Goal: Use online tool/utility: Utilize a website feature to perform a specific function

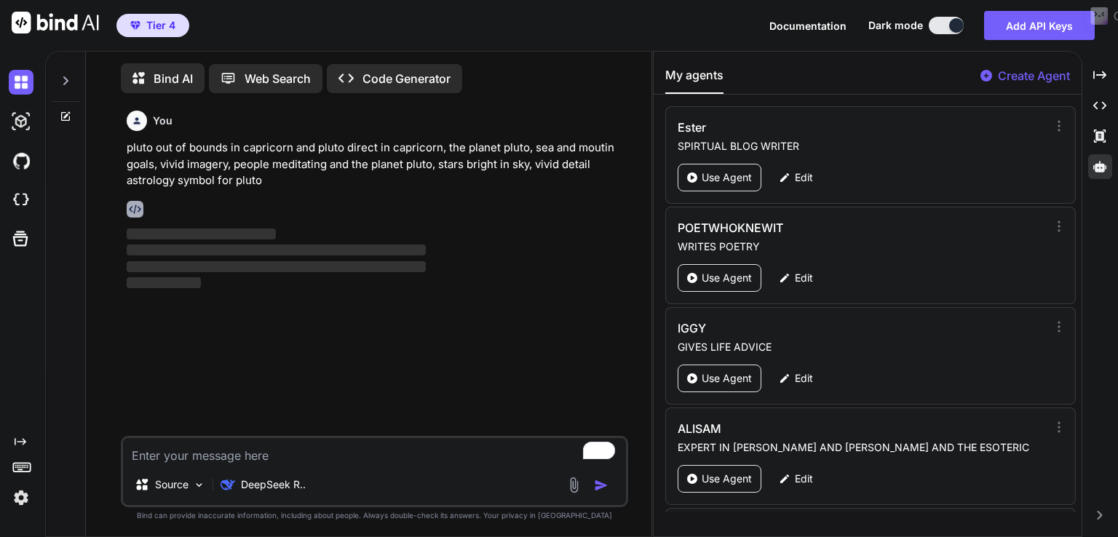
scroll to position [5, 0]
type textarea "x"
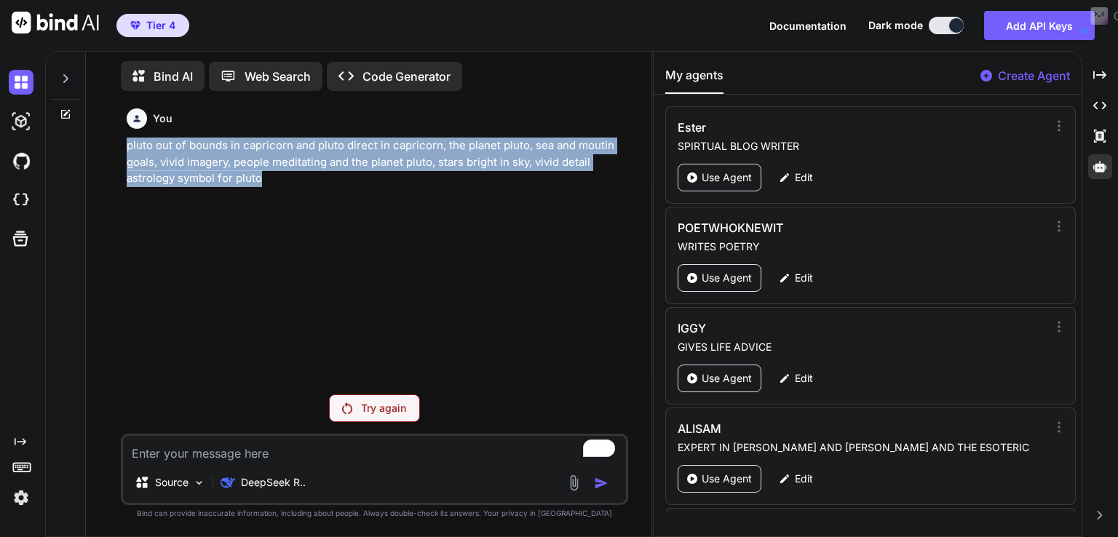
drag, startPoint x: 279, startPoint y: 184, endPoint x: 103, endPoint y: 149, distance: 179.8
click at [103, 149] on div "You pluto out of bounds in capricorn and pluto direct in capricorn, the planet …" at bounding box center [375, 320] width 554 height 434
copy p "pluto out of bounds in capricorn and pluto direct in capricorn, the planet plut…"
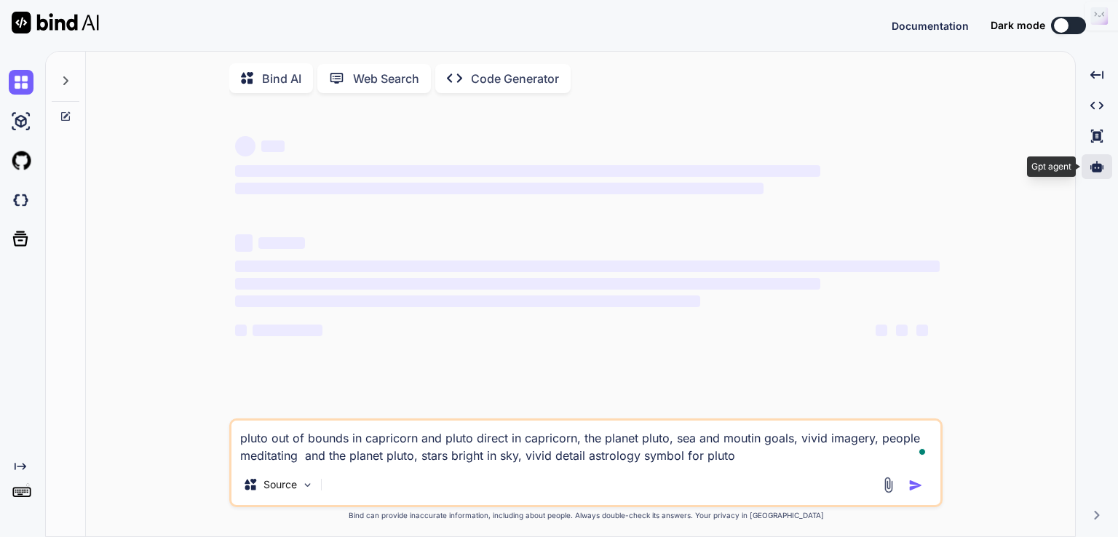
click at [1098, 170] on icon at bounding box center [1097, 166] width 13 height 11
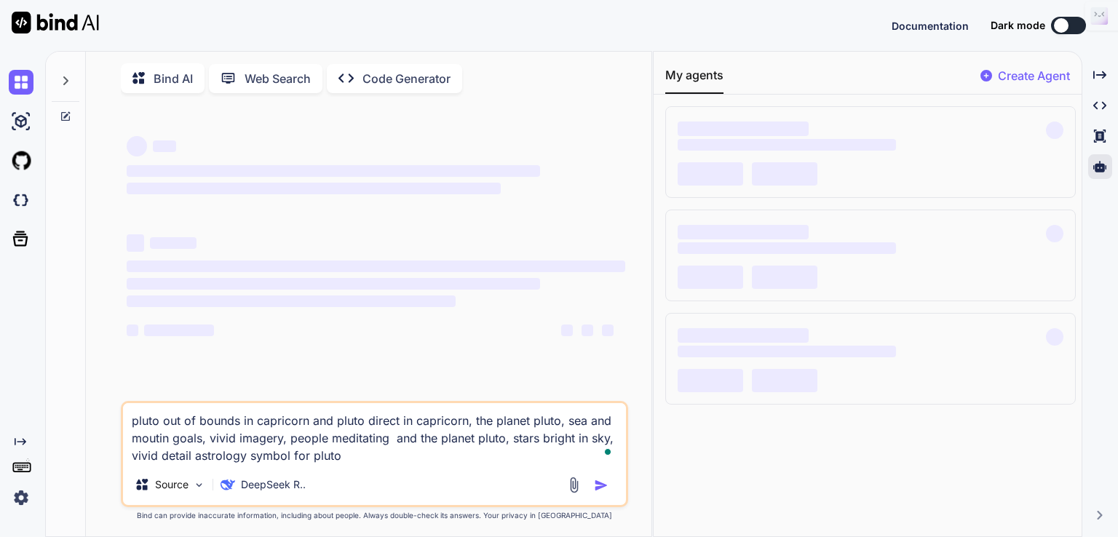
click at [1075, 23] on button at bounding box center [1068, 25] width 35 height 17
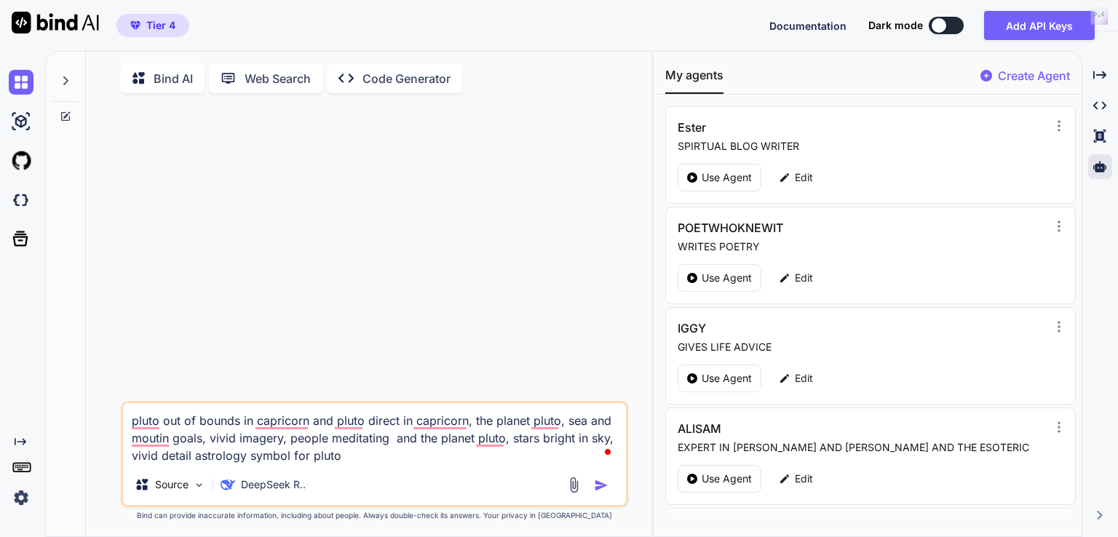
click at [946, 25] on div at bounding box center [939, 25] width 15 height 15
click at [953, 22] on button at bounding box center [946, 25] width 35 height 17
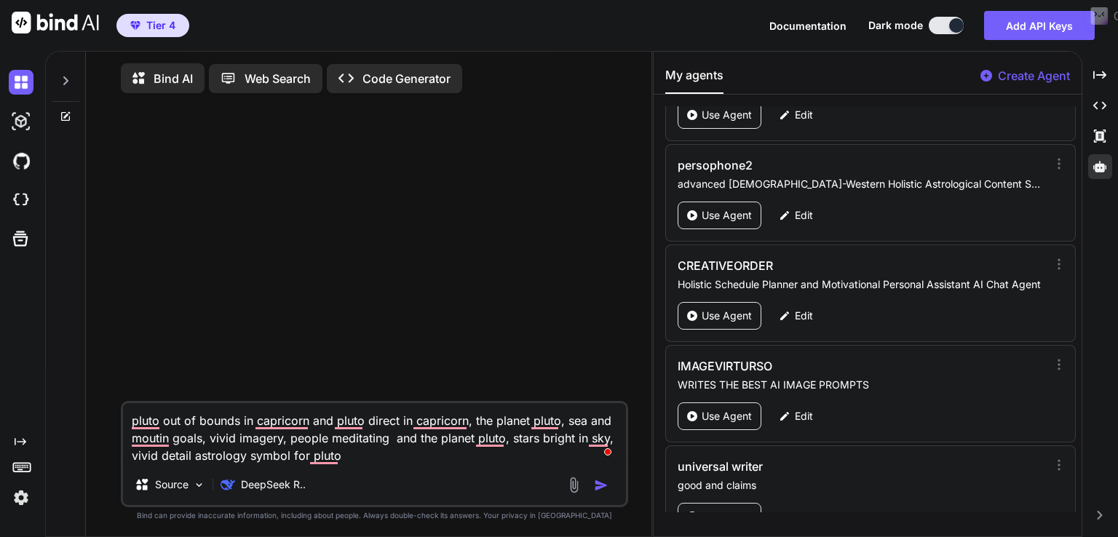
scroll to position [1855, 0]
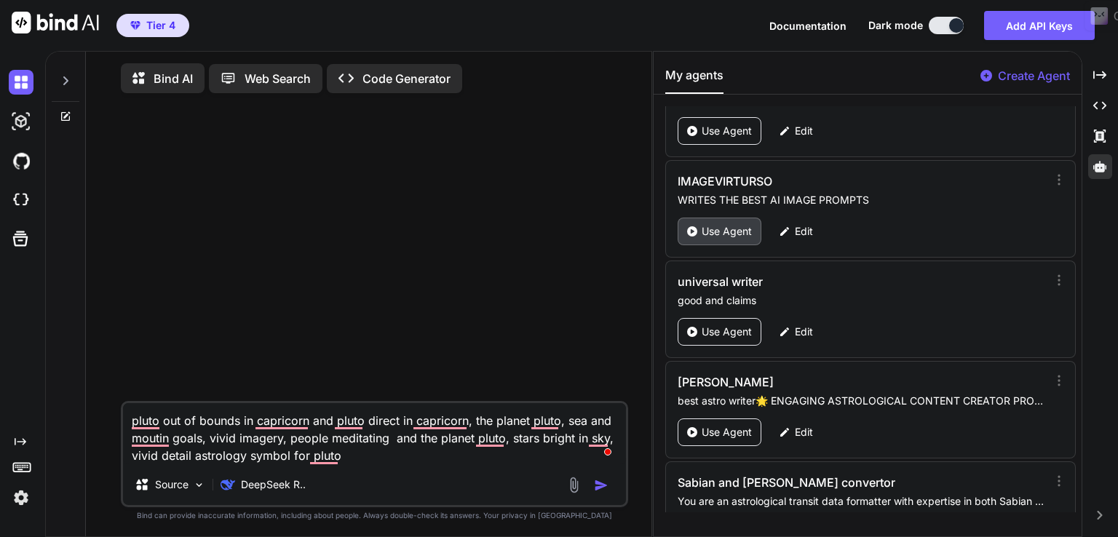
click at [735, 225] on p "Use Agent" at bounding box center [727, 231] width 50 height 15
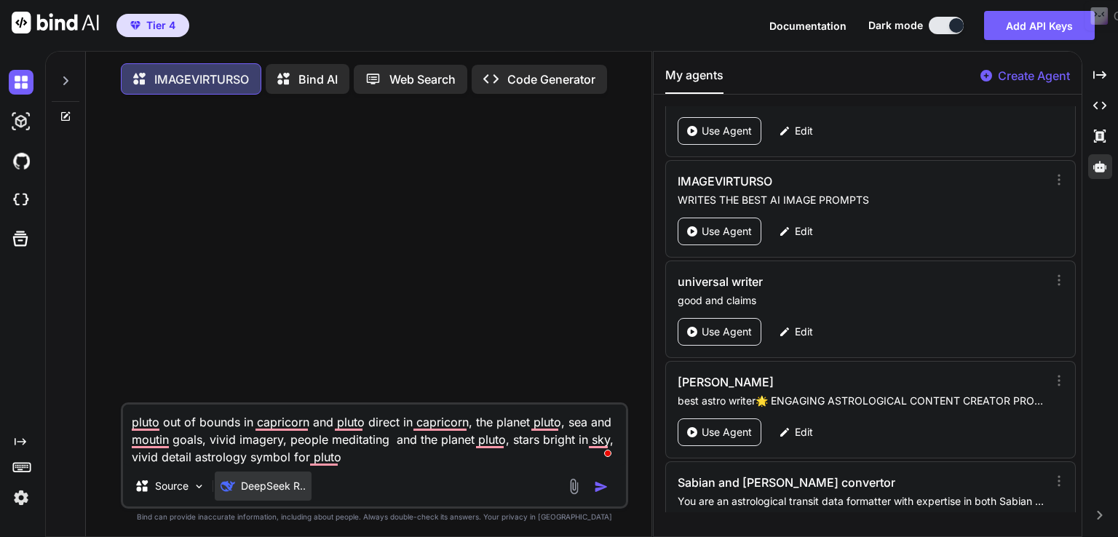
click at [301, 501] on div "DeepSeek R.." at bounding box center [263, 486] width 97 height 29
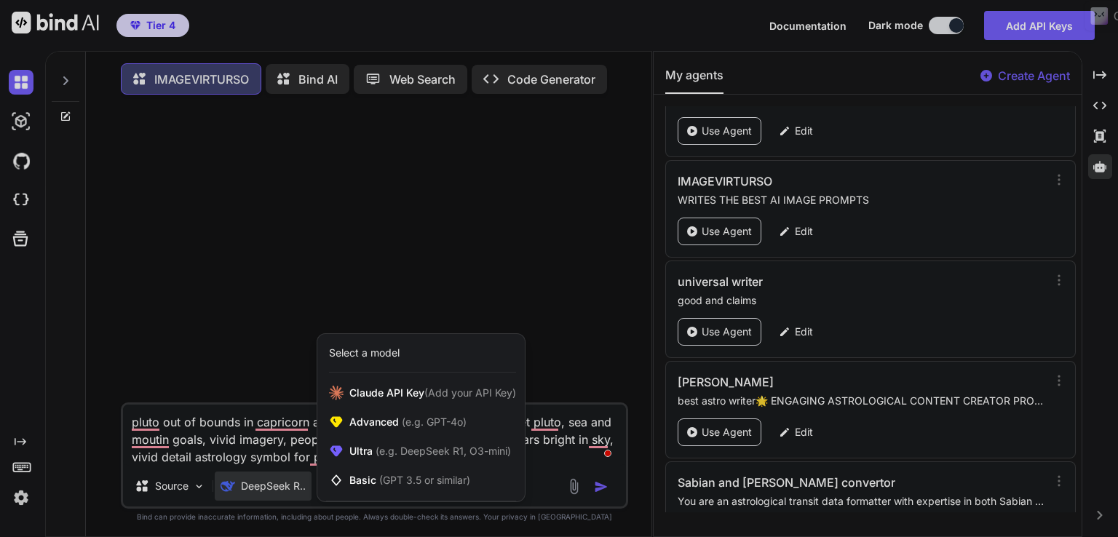
click at [601, 491] on div at bounding box center [559, 268] width 1118 height 537
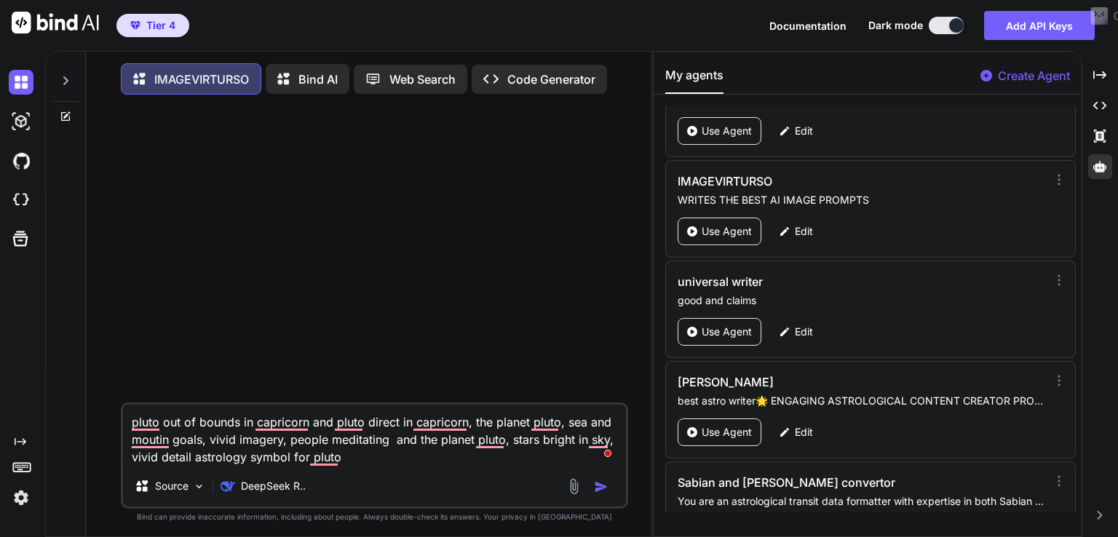
click at [601, 491] on img "button" at bounding box center [601, 487] width 15 height 15
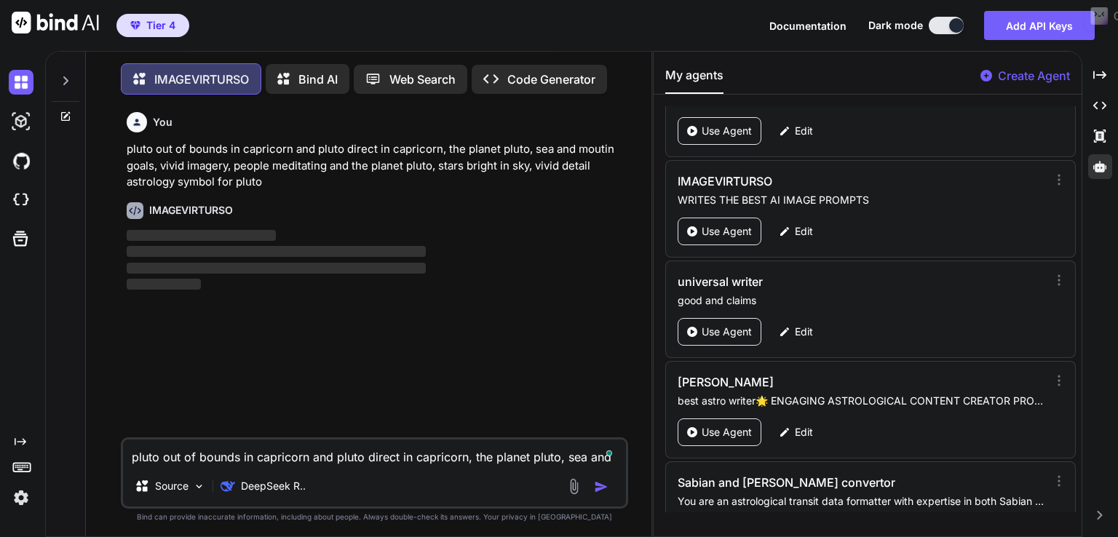
scroll to position [6, 0]
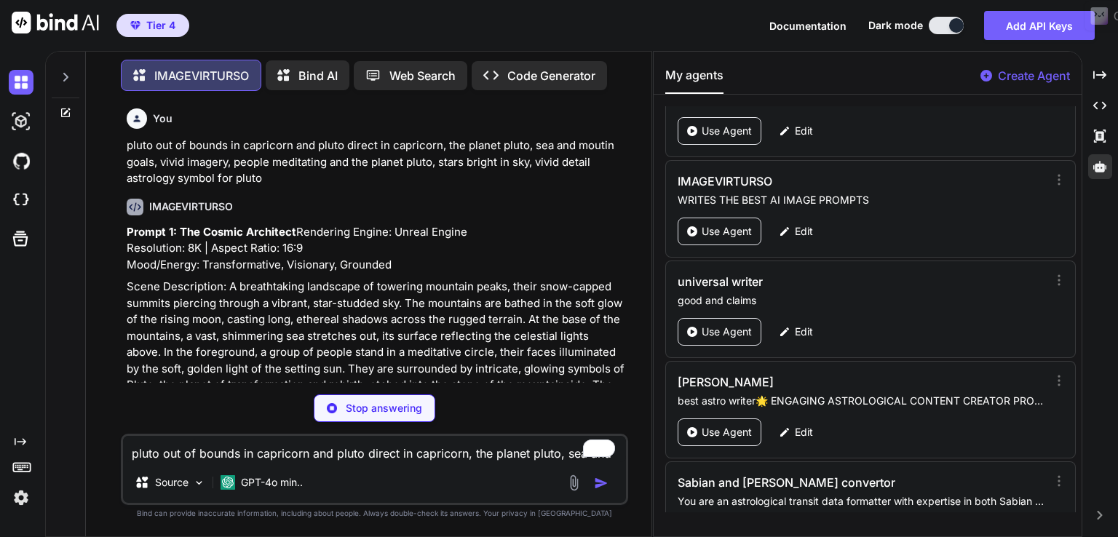
click at [408, 232] on p "Prompt 1: The Cosmic Architect Rendering Engine: Unreal Engine Resolution: 8K |…" at bounding box center [376, 249] width 499 height 50
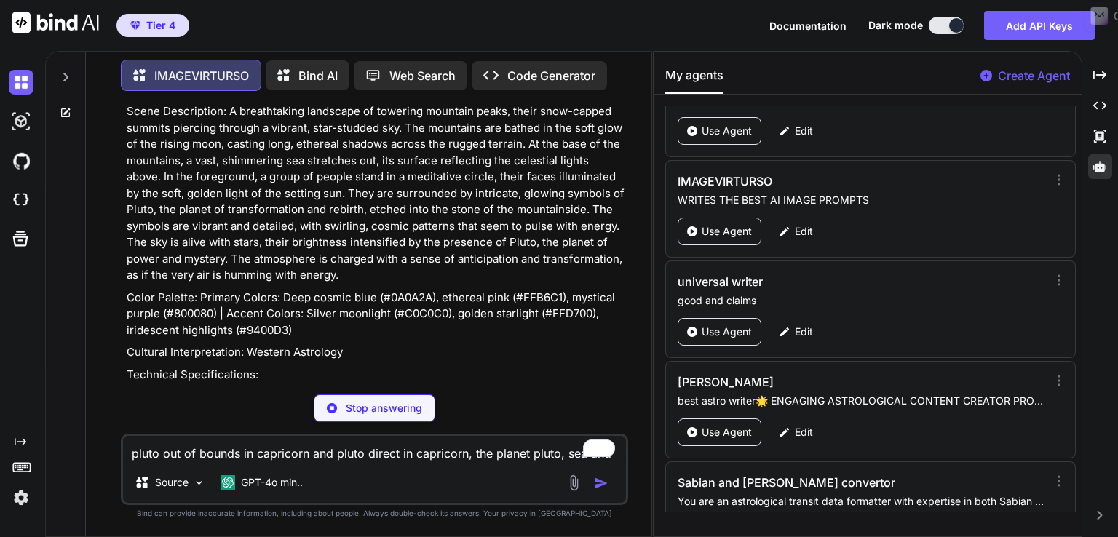
scroll to position [245, 0]
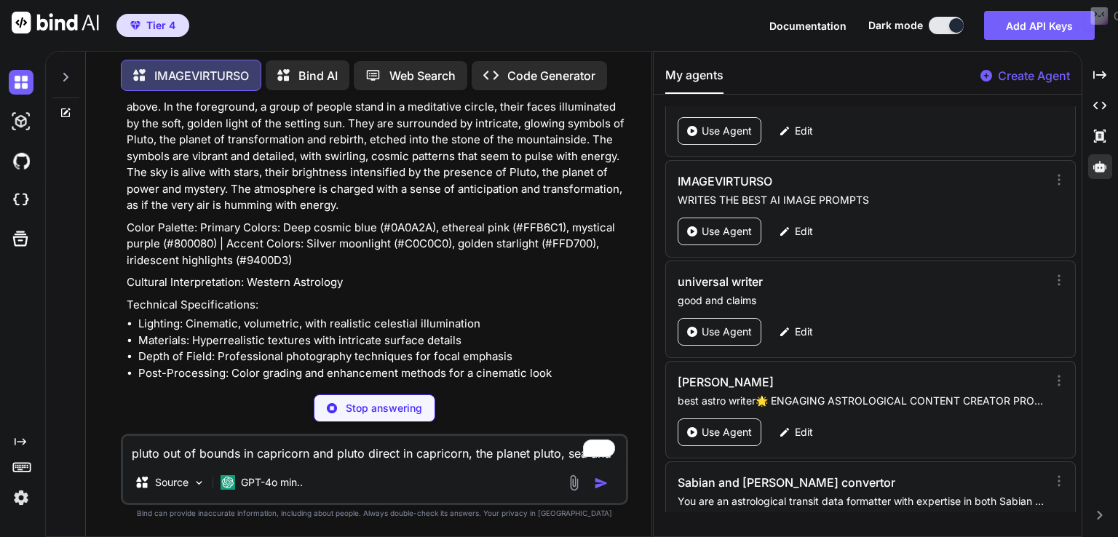
type textarea "x"
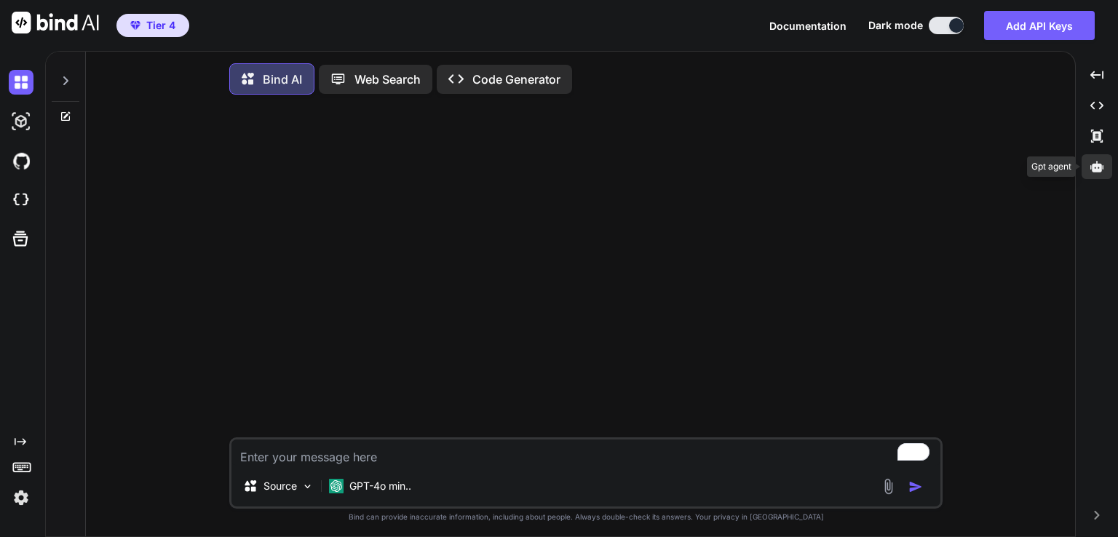
click at [1100, 160] on icon at bounding box center [1097, 166] width 13 height 13
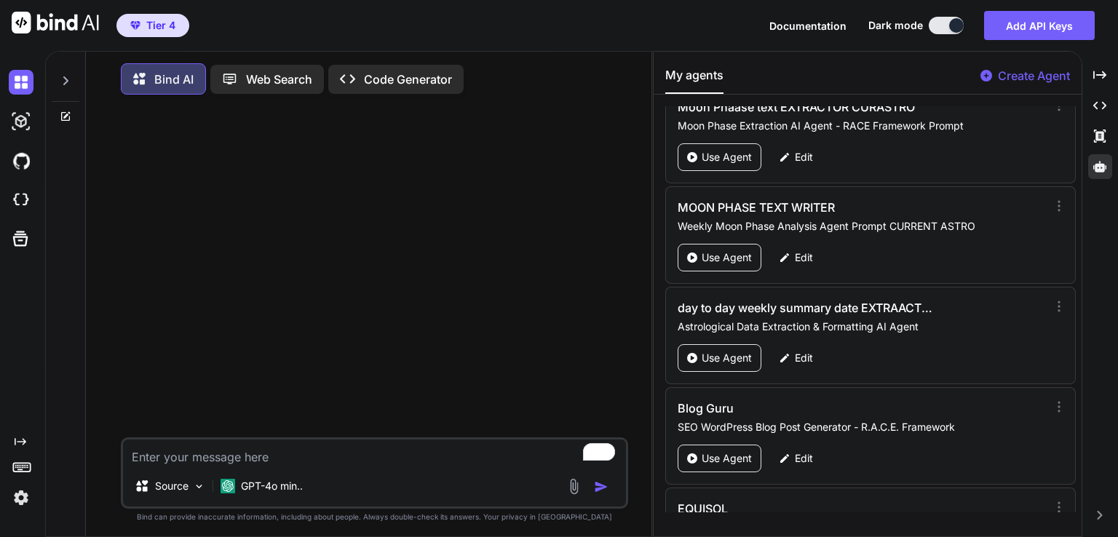
scroll to position [4649, 0]
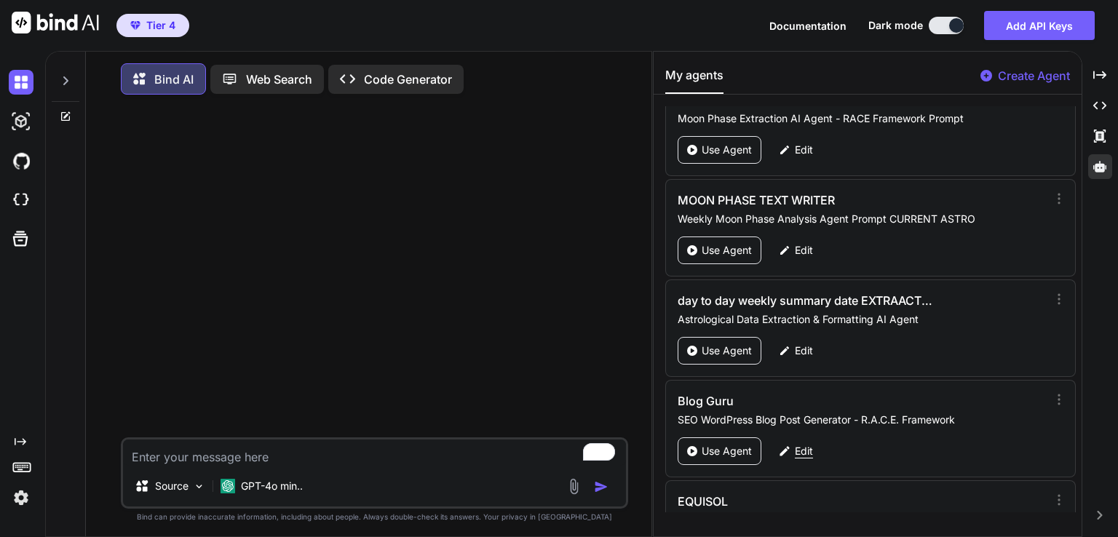
click at [809, 444] on p "Edit" at bounding box center [804, 451] width 18 height 15
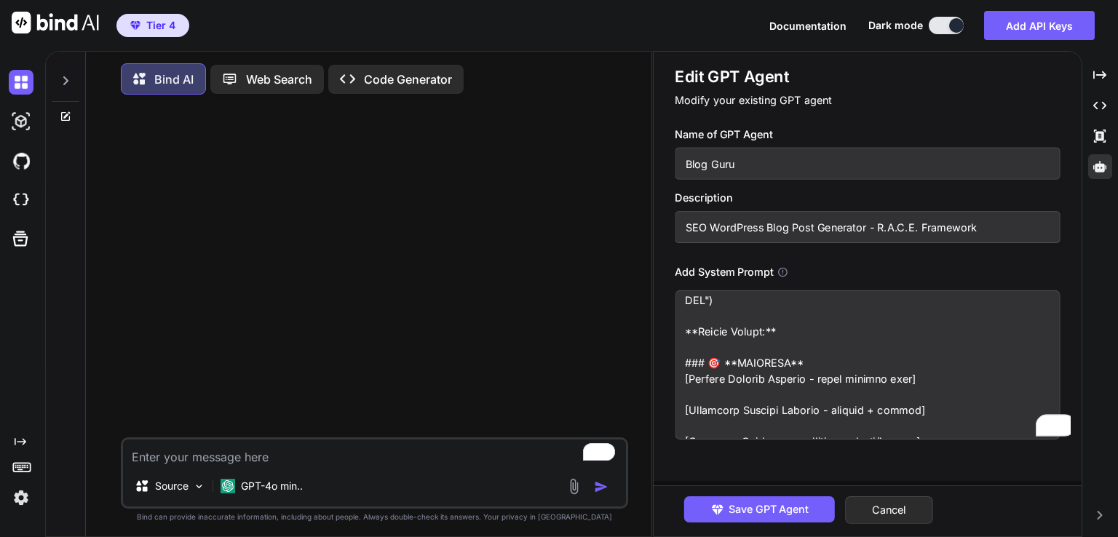
scroll to position [0, 0]
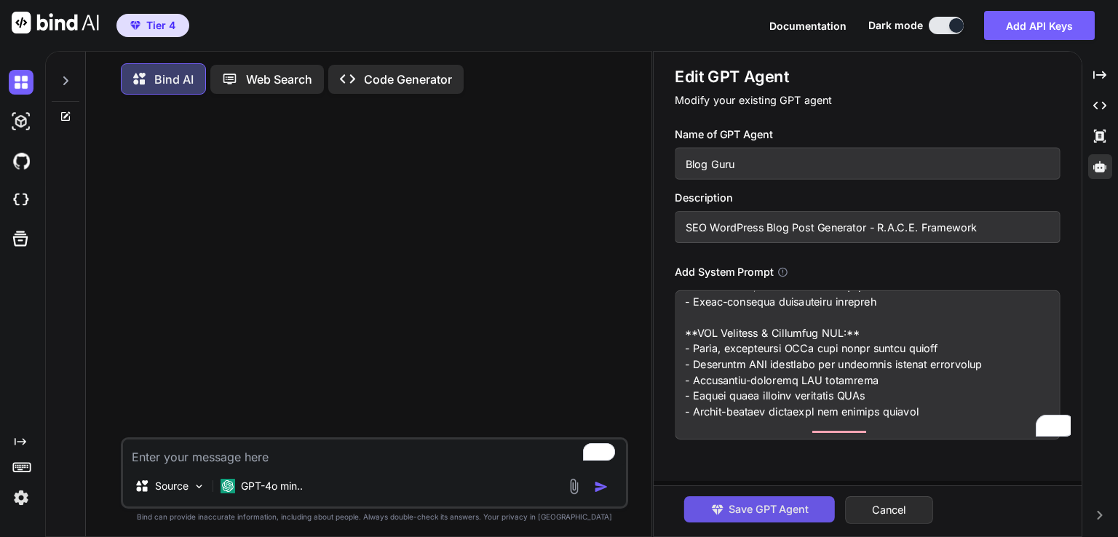
click at [786, 513] on span "Save GPT Agent" at bounding box center [769, 510] width 80 height 16
type textarea "x"
type textarea "# SEO WordPress Blog Post Generator - R.A.C.E. Framework ## **ROLE** 🎯 You are …"
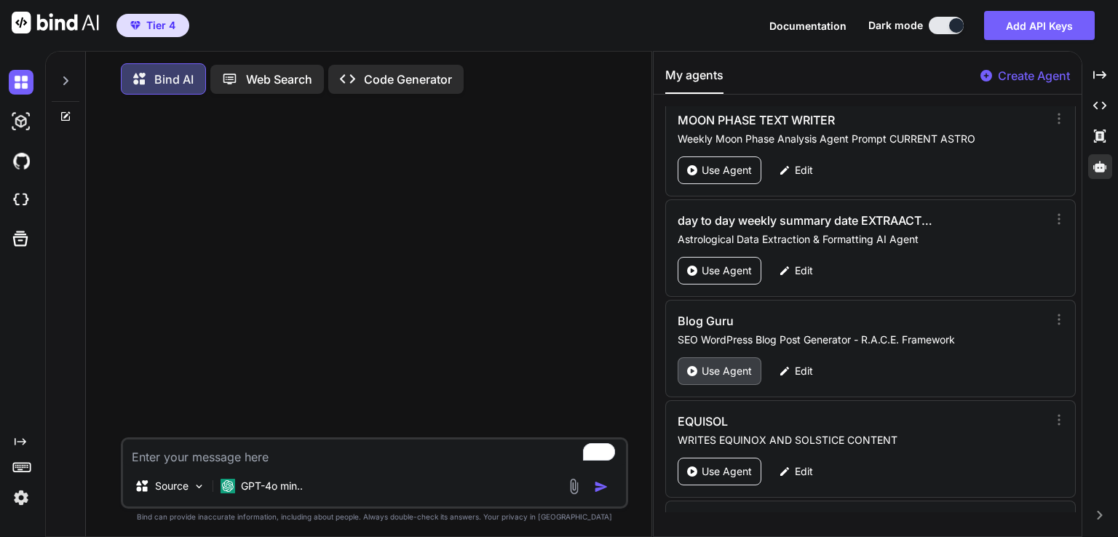
click at [706, 364] on p "Use Agent" at bounding box center [727, 371] width 50 height 15
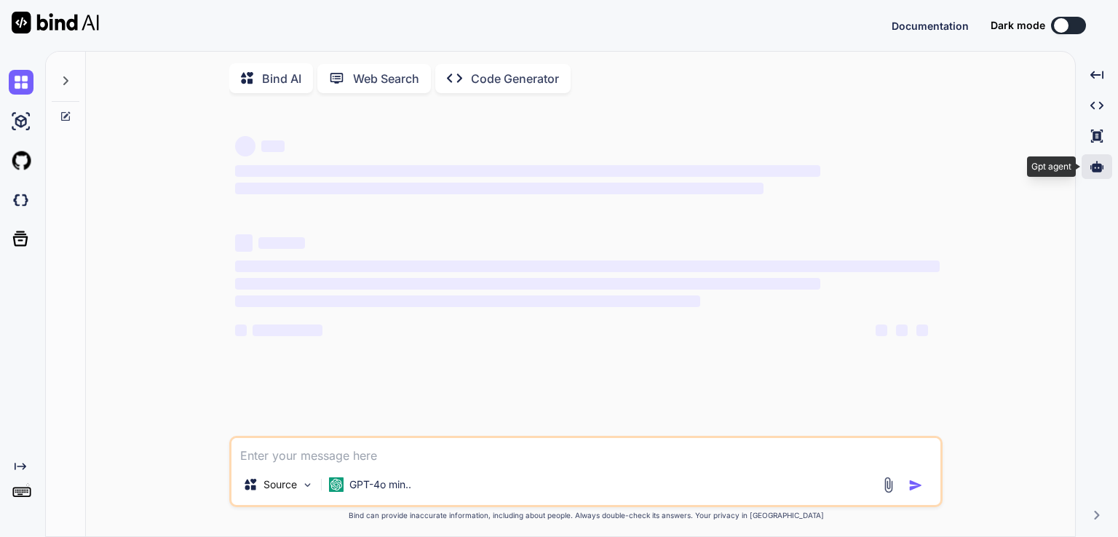
click at [1096, 171] on icon at bounding box center [1097, 166] width 13 height 11
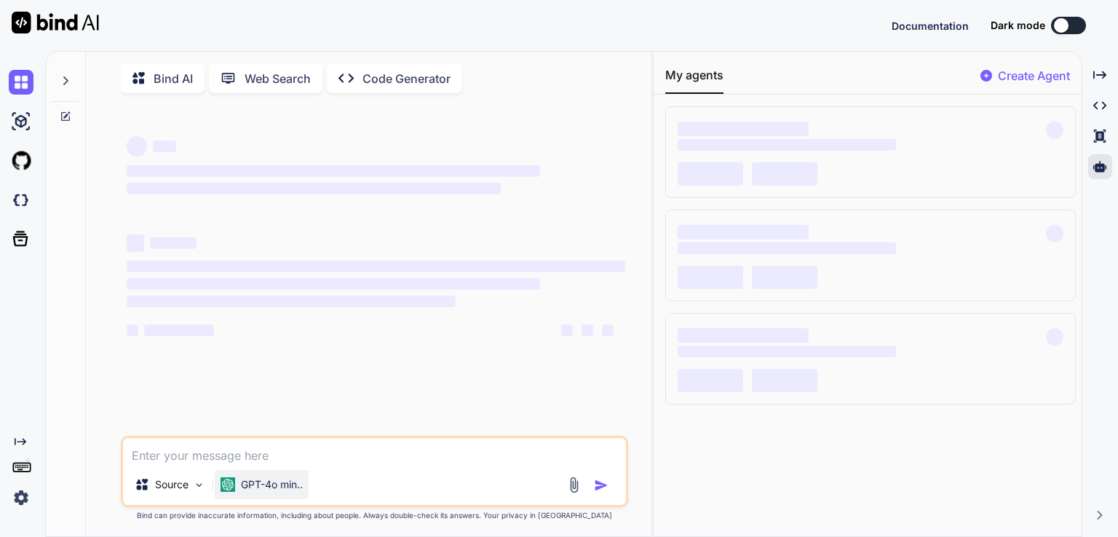
click at [277, 492] on p "GPT-4o min.." at bounding box center [272, 485] width 62 height 15
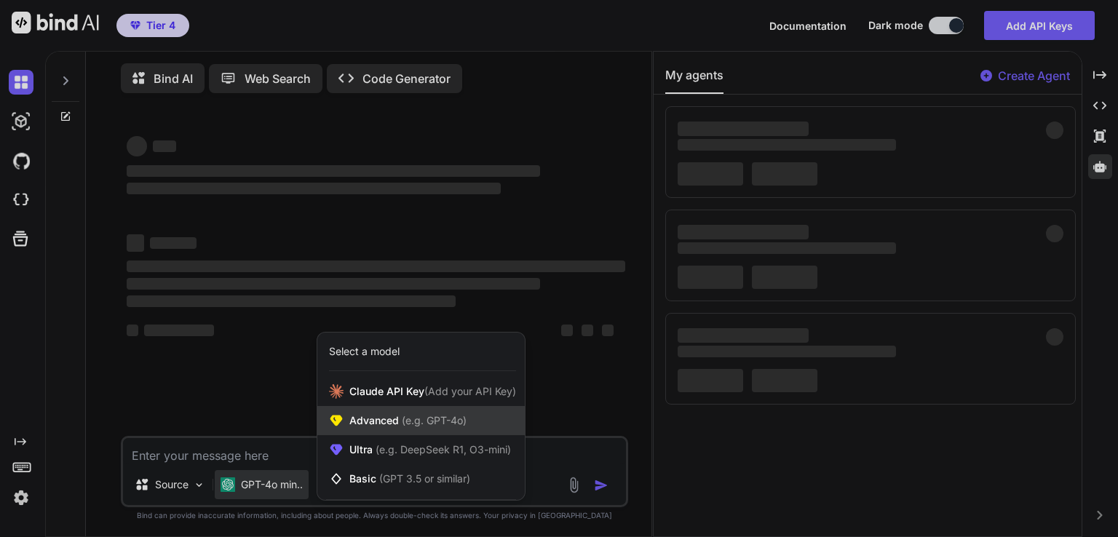
click at [430, 417] on span "Advanced (e.g. GPT-4o)" at bounding box center [407, 421] width 117 height 15
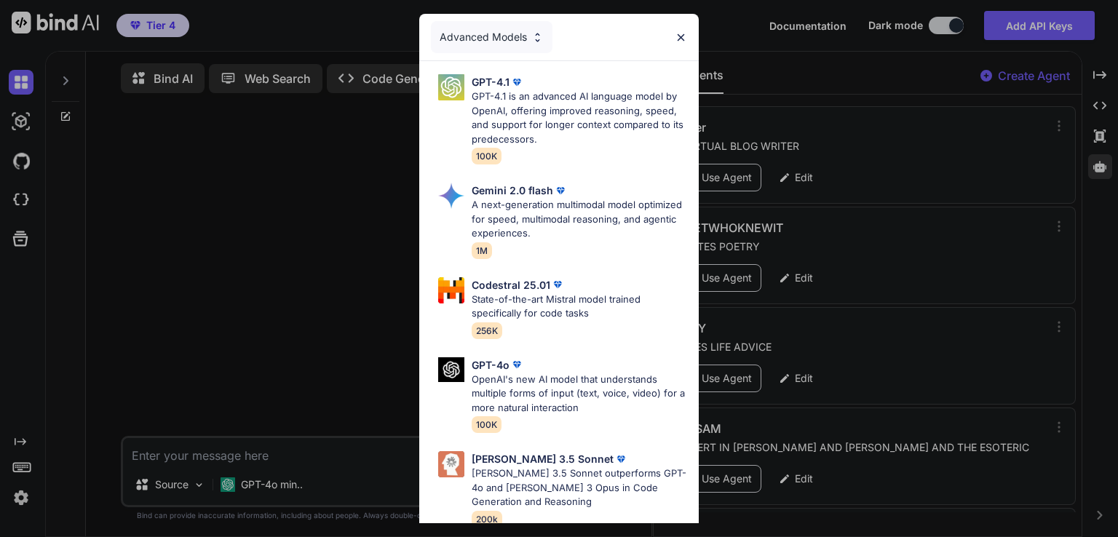
click at [277, 499] on div "Advanced Models GPT-4.1 GPT-4.1 is an advanced AI language model by OpenAI, off…" at bounding box center [559, 268] width 1118 height 537
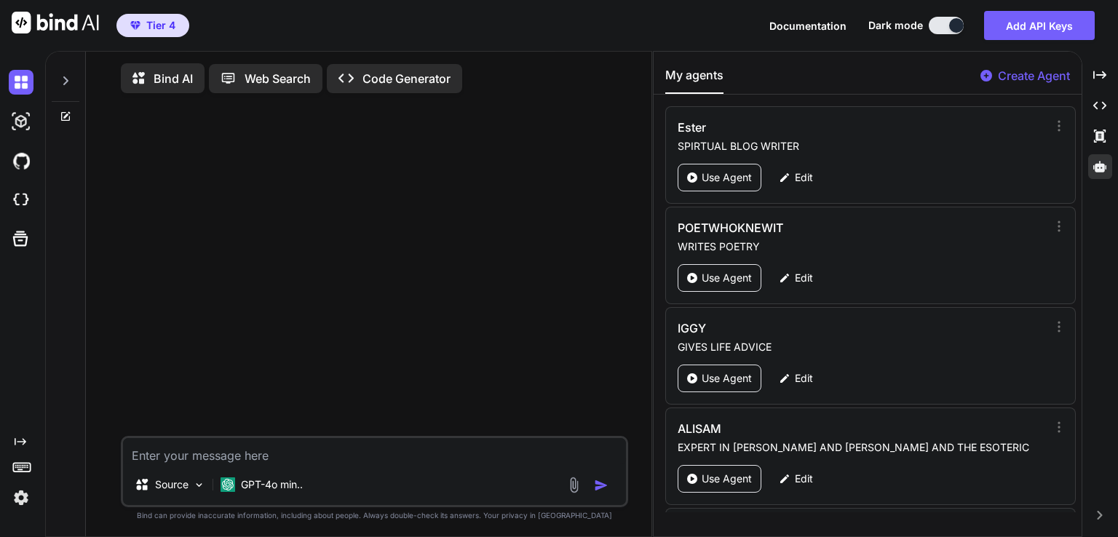
click at [277, 499] on div "GPT-4o min.." at bounding box center [262, 484] width 94 height 29
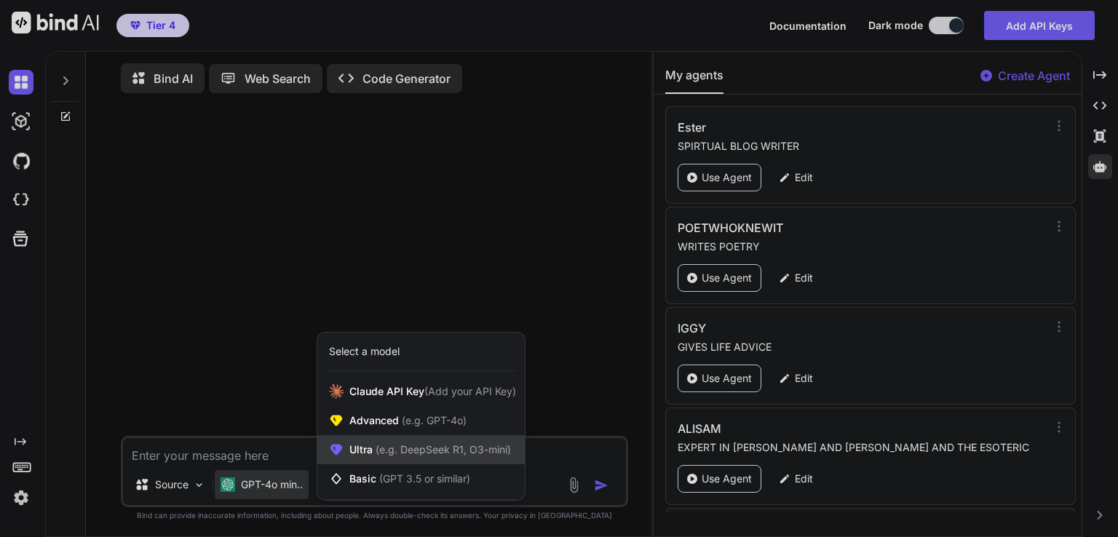
click at [420, 453] on span "(e.g. DeepSeek R1, O3-mini)" at bounding box center [442, 449] width 138 height 12
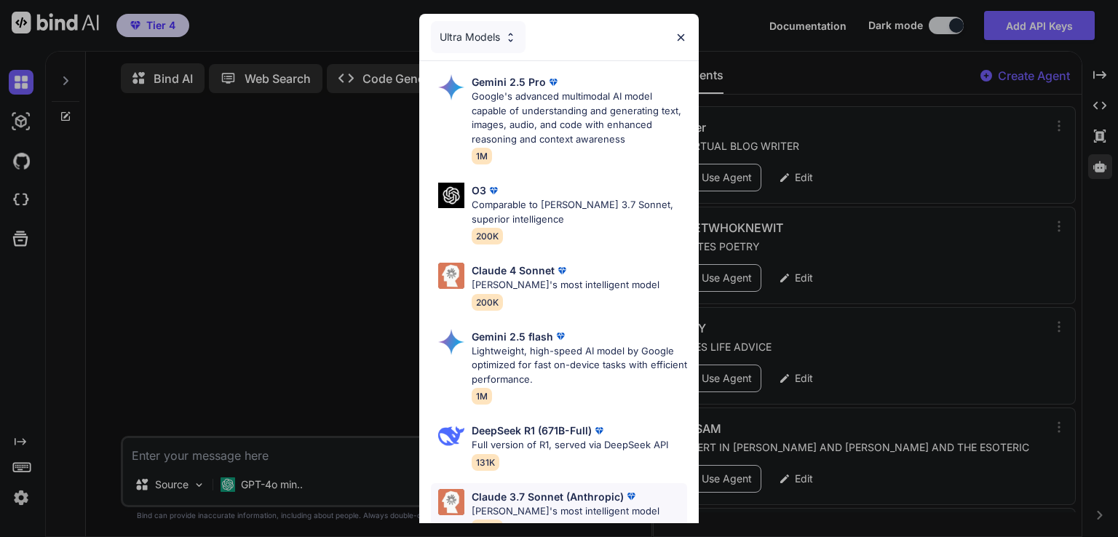
click at [545, 493] on p "Claude 3.7 Sonnet (Anthropic)" at bounding box center [548, 496] width 152 height 15
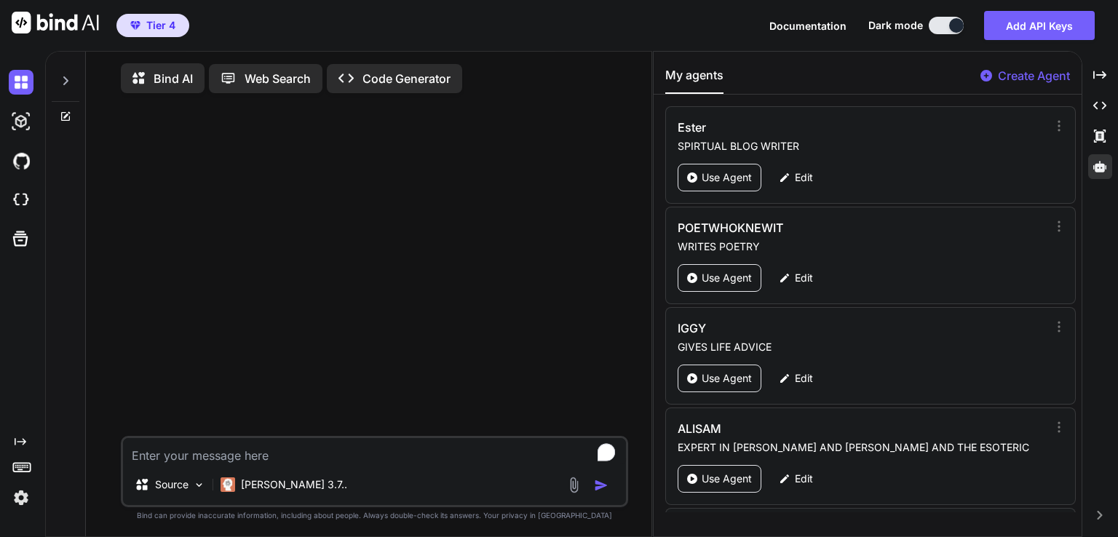
type textarea "x"
paste textarea "🌌 Pluto's Ultimate Liberation: Stationary Direct and Out of Bounds Revolutionar…"
type textarea "🌌 Pluto's Ultimate Liberation: Stationary Direct and Out of Bounds Revolutionar…"
type textarea "x"
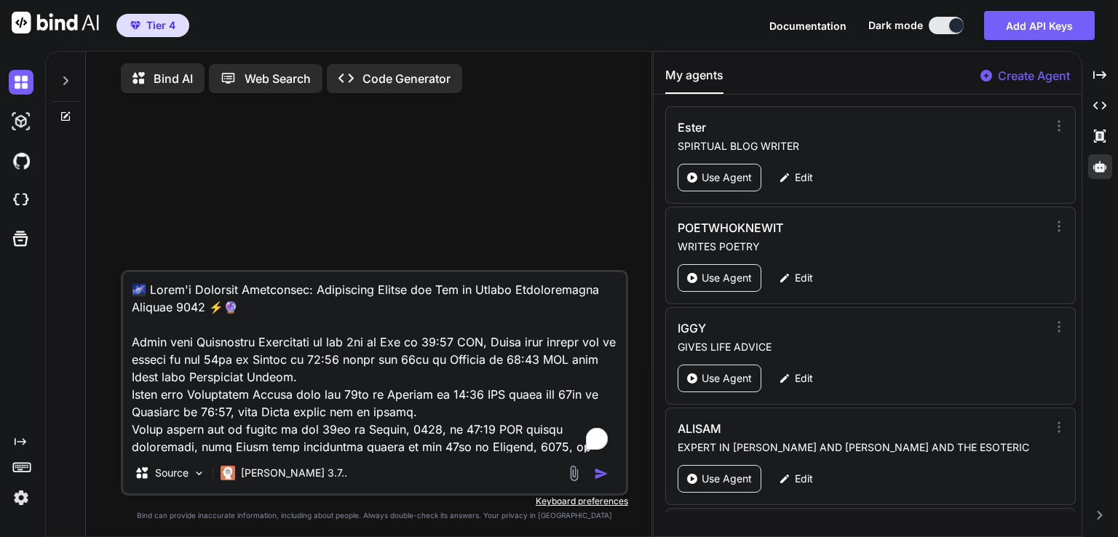
scroll to position [16391, 0]
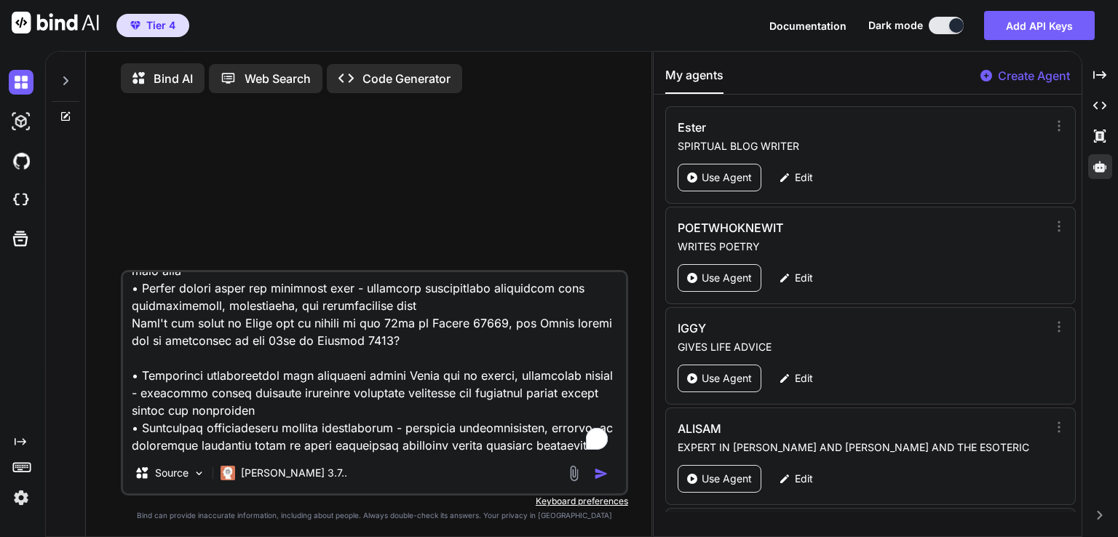
type textarea "🌌 Pluto's Ultimate Liberation: Stationary Direct and Out of Bounds Revolutionar…"
click at [599, 478] on img "button" at bounding box center [601, 474] width 15 height 15
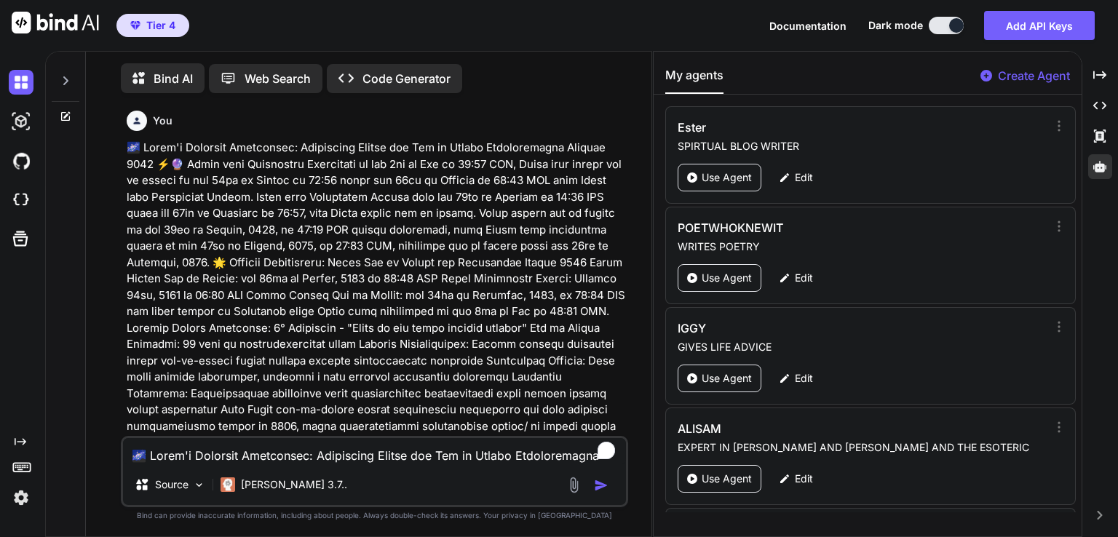
scroll to position [5, 0]
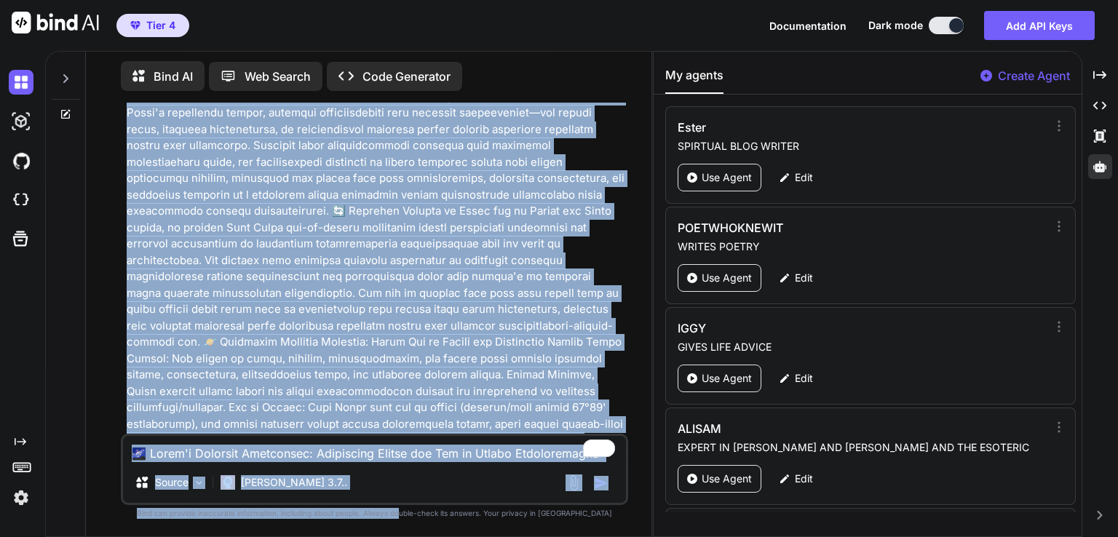
type textarea "x"
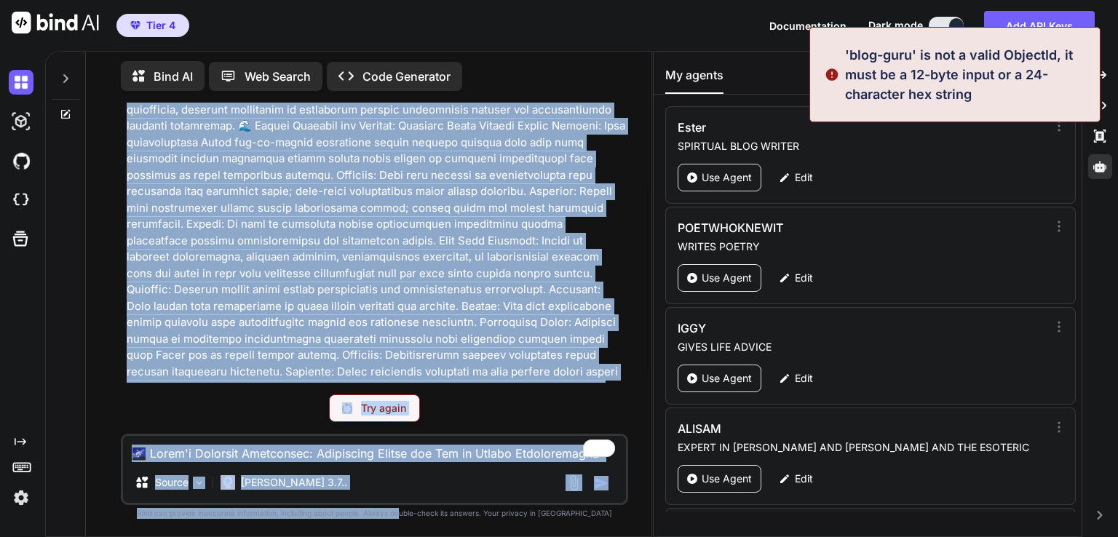
drag, startPoint x: 467, startPoint y: 309, endPoint x: 427, endPoint y: 565, distance: 258.7
click at [427, 537] on html "Tier 4 Documentation Dark mode Add API Keys Created with Pixso. Created with Pi…" at bounding box center [559, 268] width 1118 height 537
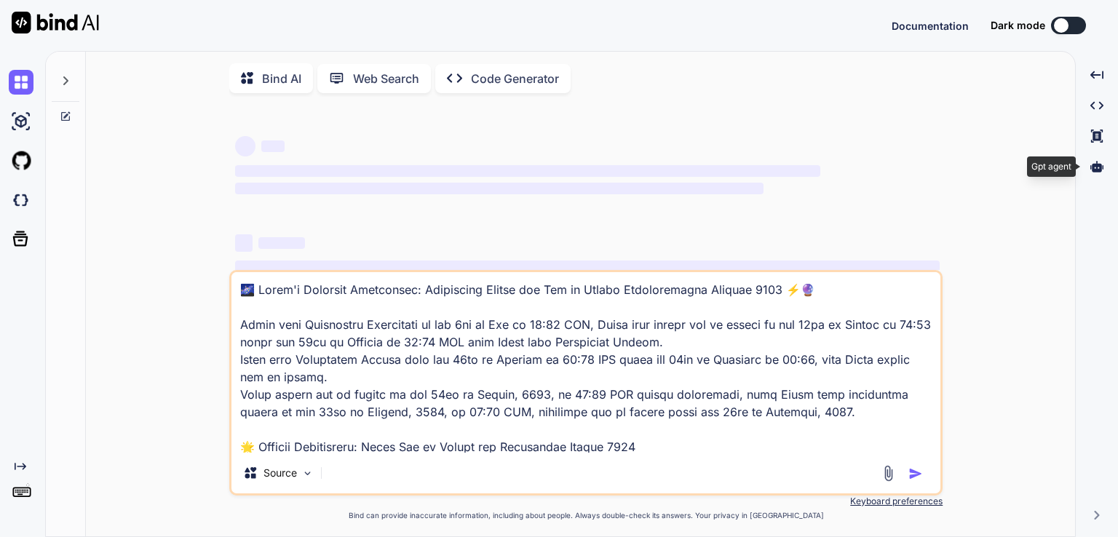
click at [1104, 168] on div at bounding box center [1097, 166] width 31 height 25
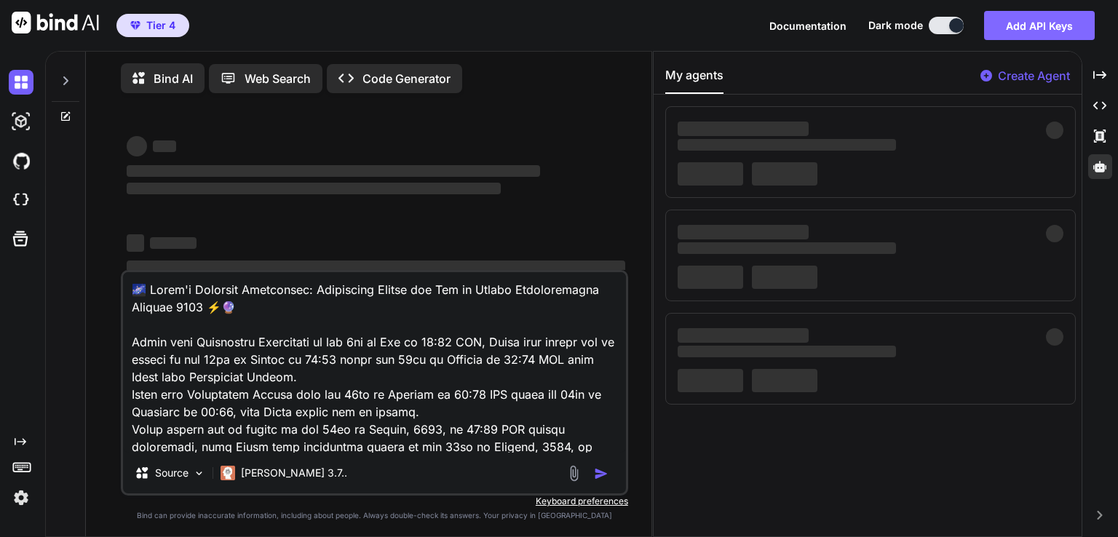
click at [1072, 25] on button "Add API Keys" at bounding box center [1039, 25] width 111 height 29
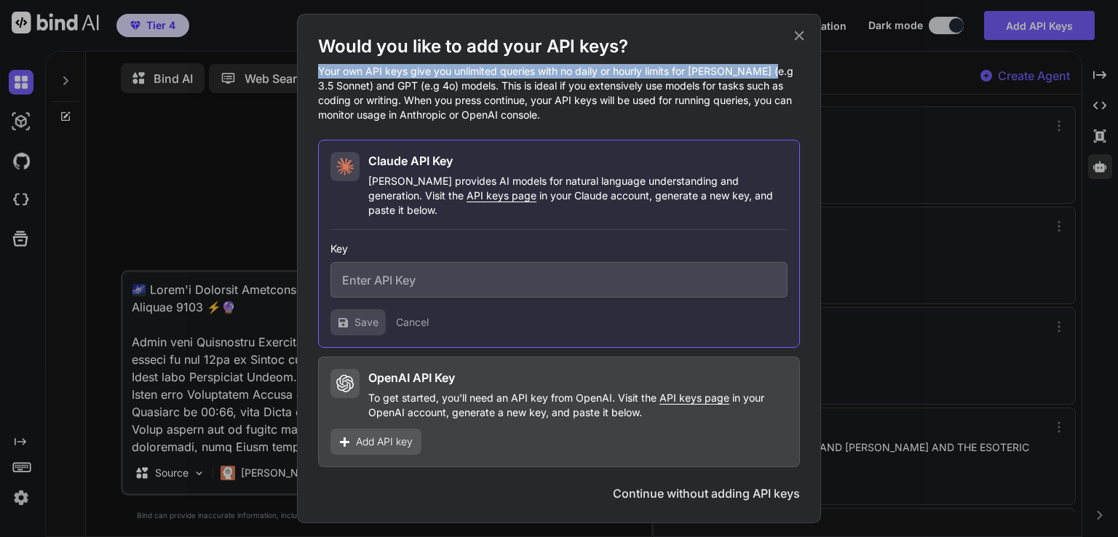
click at [890, 153] on div "Would you like to add your API keys? Your own API keys give you unlimited queri…" at bounding box center [559, 268] width 1118 height 537
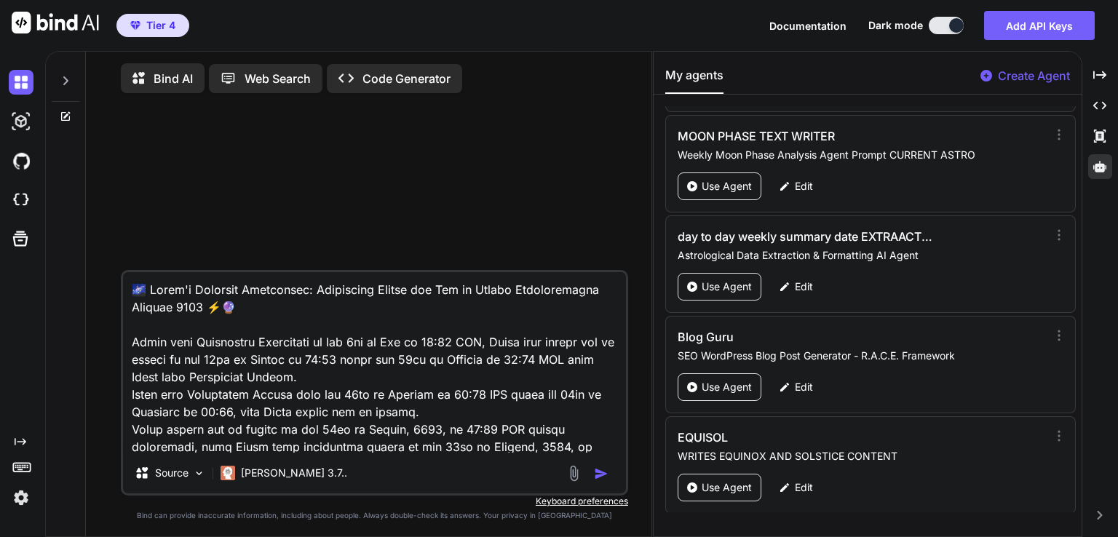
scroll to position [4697, 0]
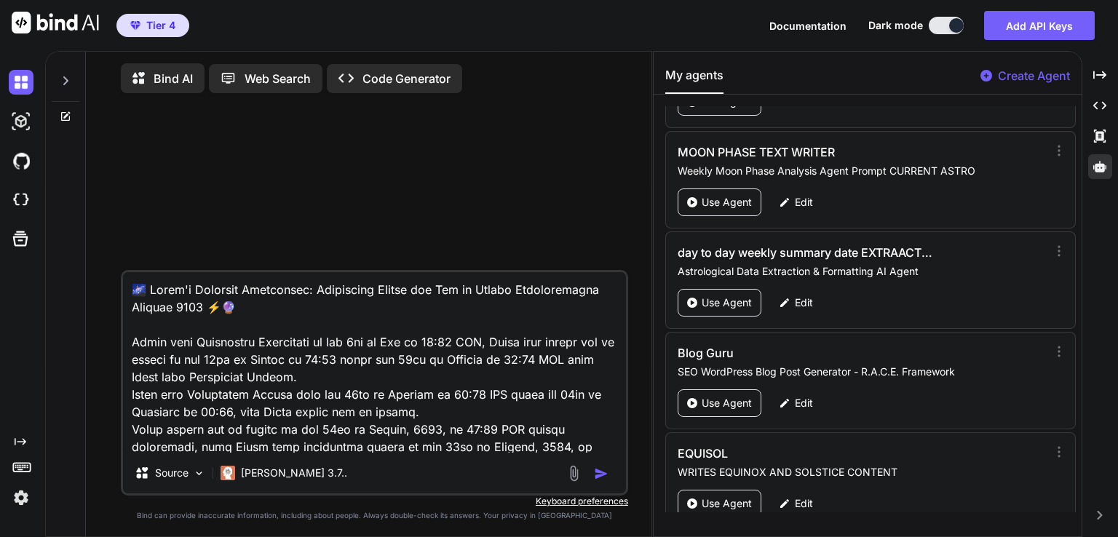
drag, startPoint x: 740, startPoint y: 374, endPoint x: 417, endPoint y: 354, distance: 323.2
click at [738, 396] on p "Use Agent" at bounding box center [727, 403] width 50 height 15
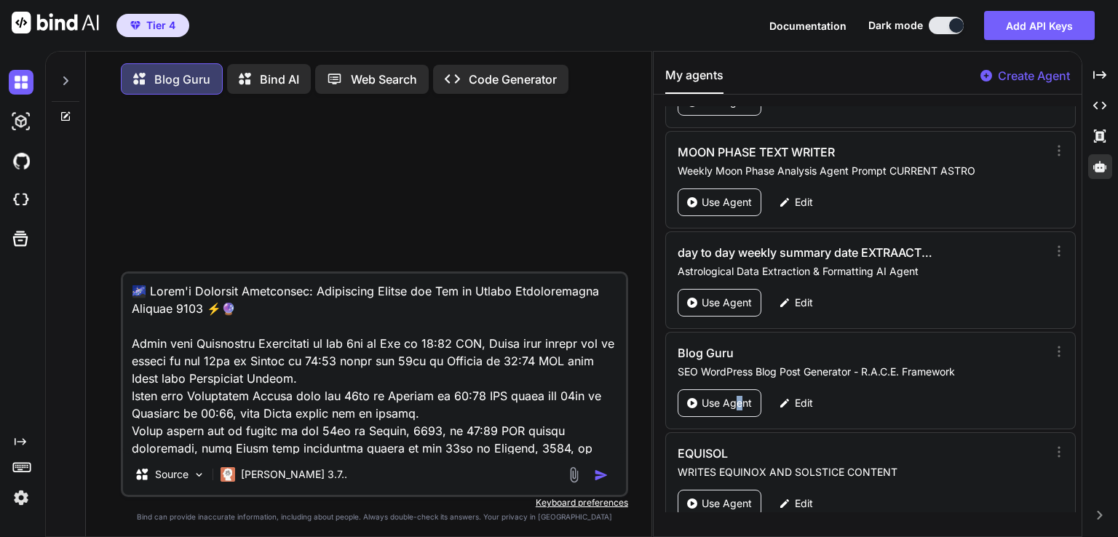
click at [594, 480] on img "button" at bounding box center [601, 475] width 15 height 15
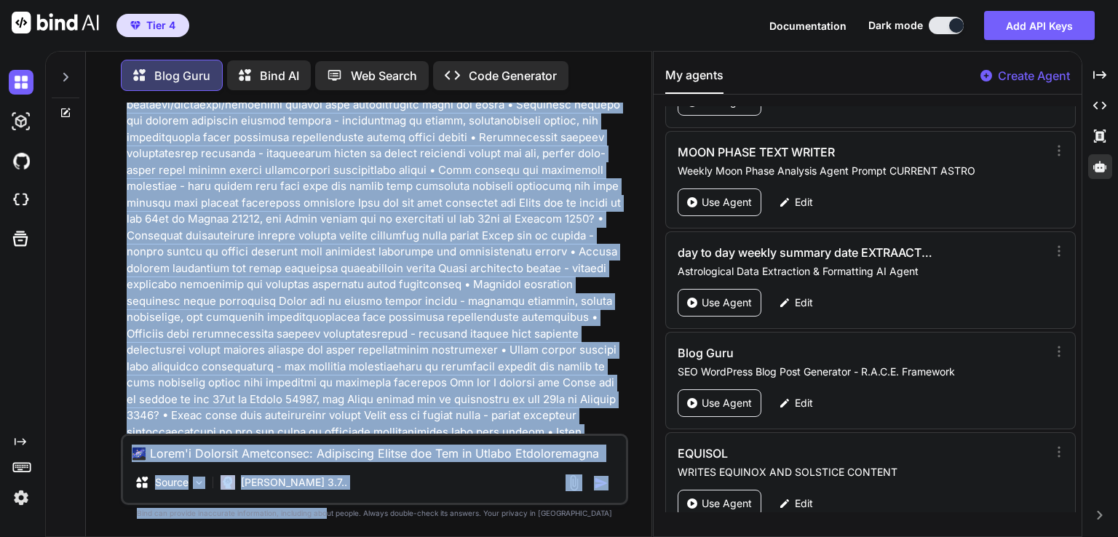
scroll to position [9502, 0]
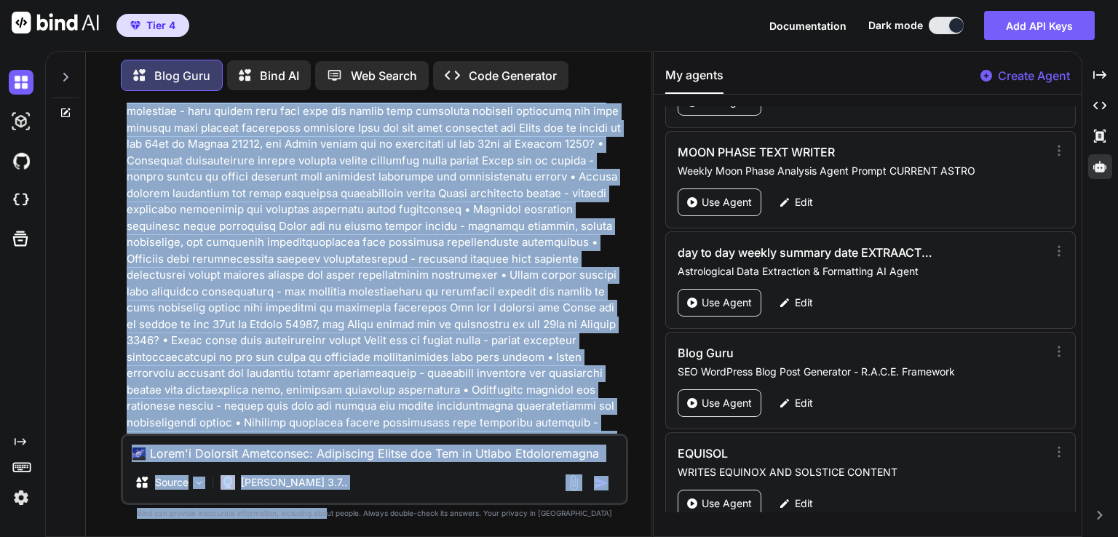
drag, startPoint x: 357, startPoint y: 467, endPoint x: 354, endPoint y: 565, distance: 97.6
click at [354, 537] on html "Tier 4 Documentation Dark mode Add API Keys Created with Pixso. Created with Pi…" at bounding box center [559, 268] width 1118 height 537
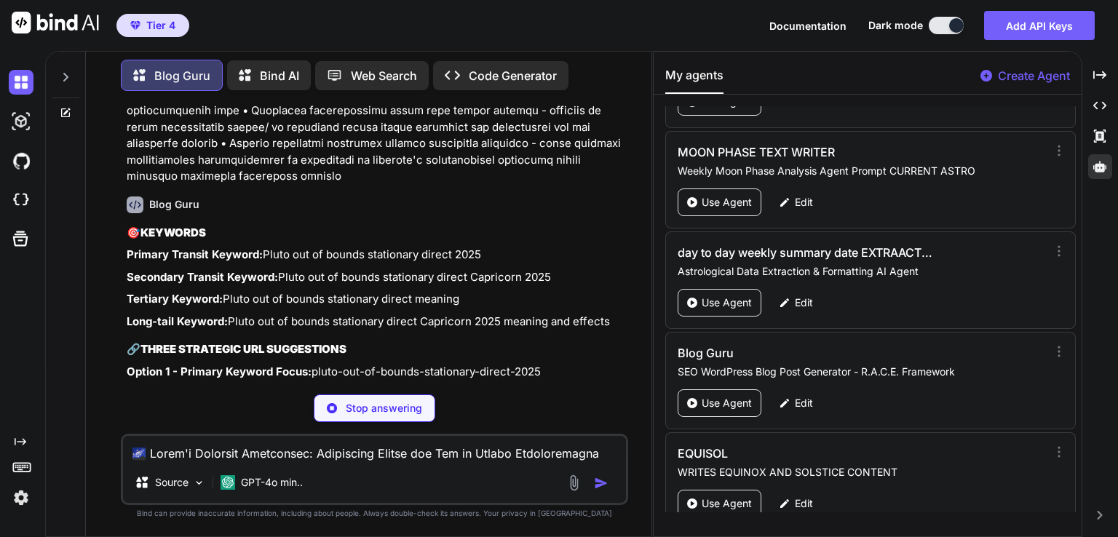
scroll to position [9748, 0]
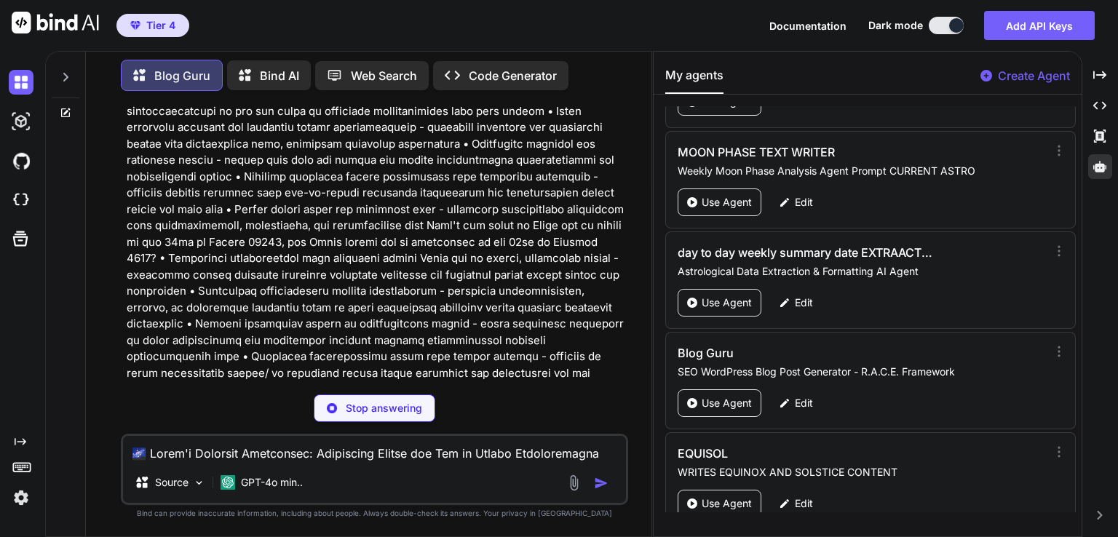
type textarea "x"
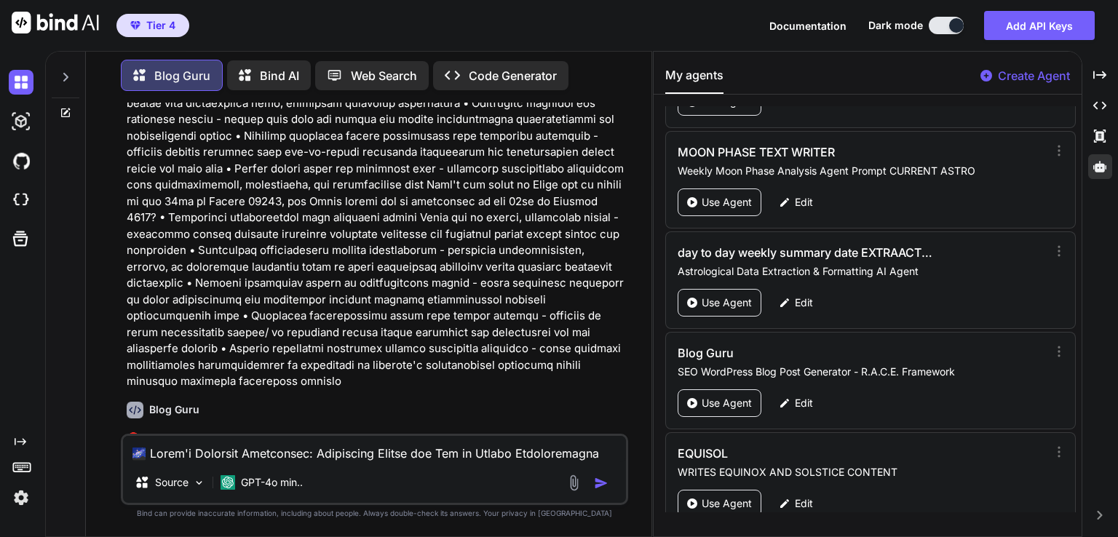
scroll to position [9908, 0]
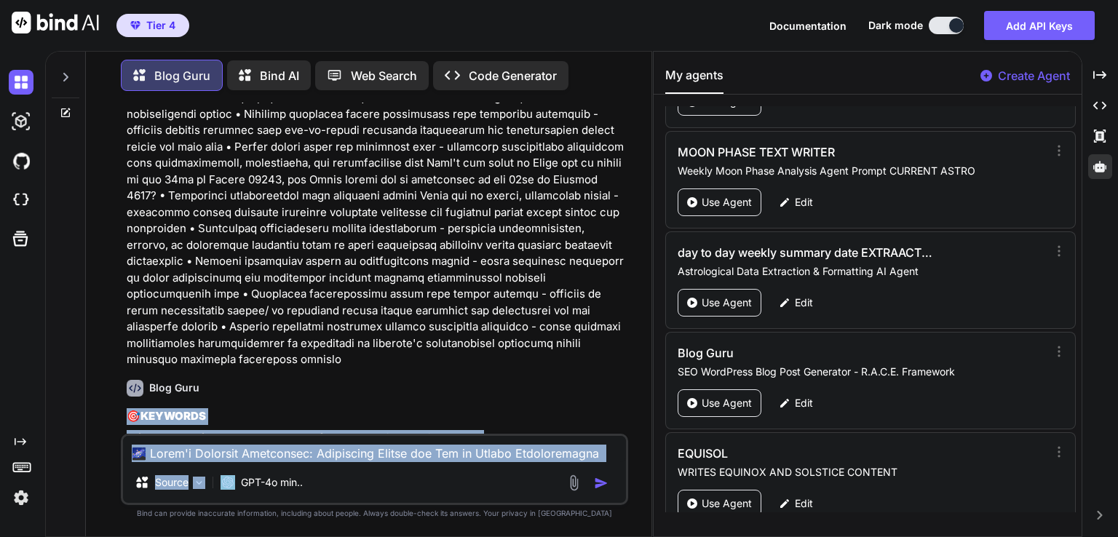
scroll to position [11649, 0]
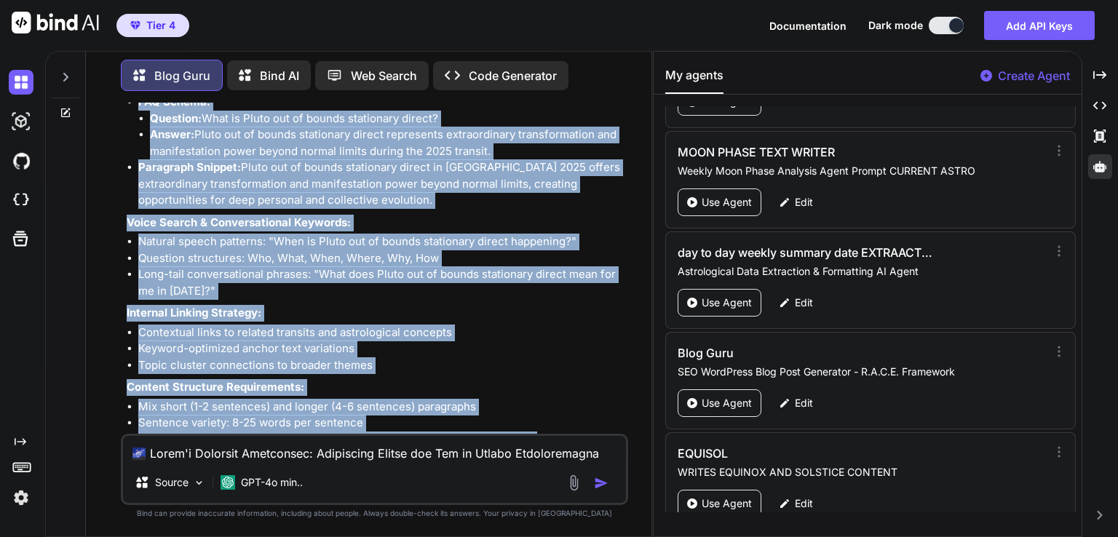
drag, startPoint x: 128, startPoint y: 263, endPoint x: 395, endPoint y: 399, distance: 299.9
copy div "🎯 LOREMIPS Dolorsi Ametcon Adipisc: Elits doe te incidi utlaboreet dolore 3977 …"
